Goal: Check status

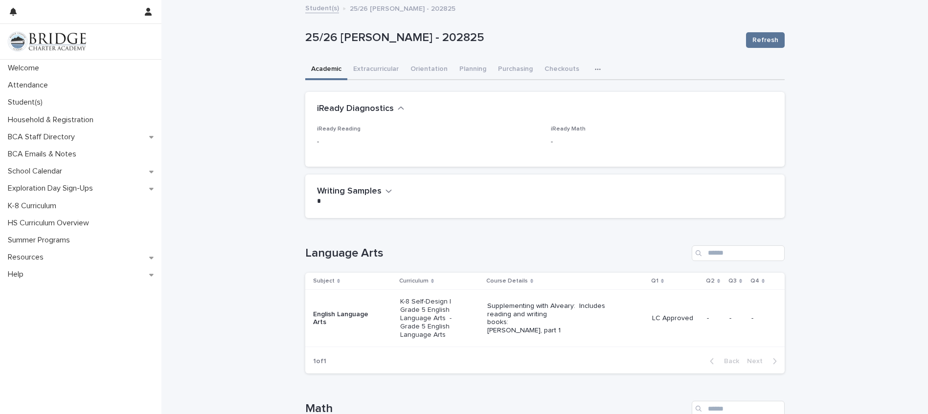
click at [357, 111] on h2 "iReady Diagnostics" at bounding box center [355, 109] width 77 height 11
